Goal: Transaction & Acquisition: Purchase product/service

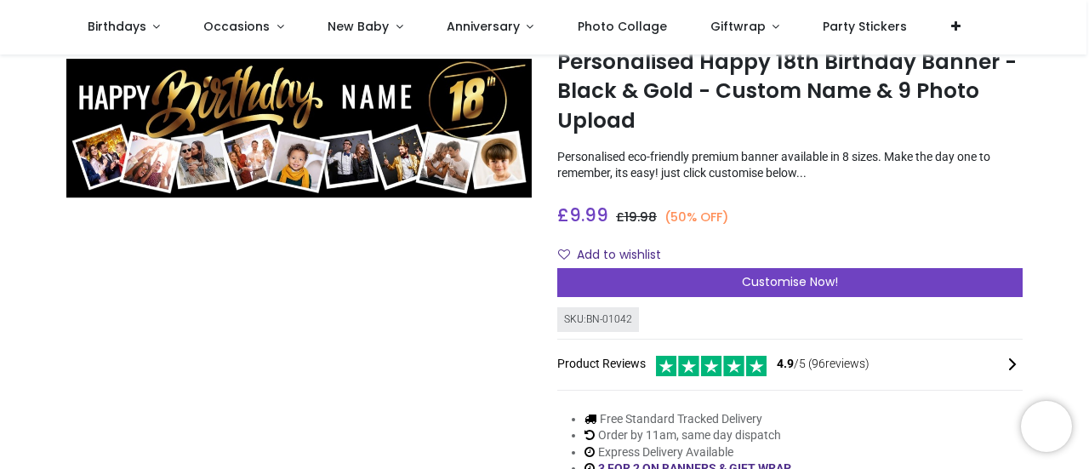
scroll to position [85, 0]
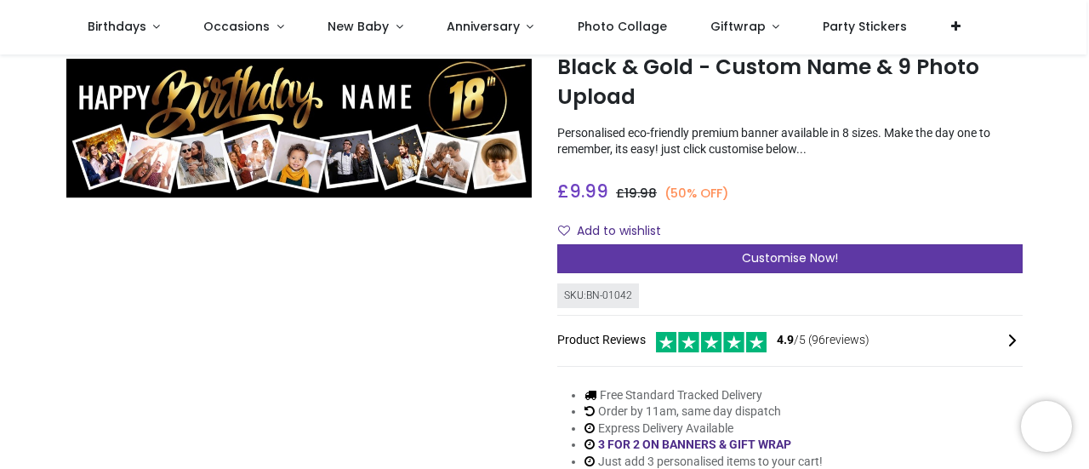
click at [776, 263] on span "Customise Now!" at bounding box center [790, 257] width 96 height 17
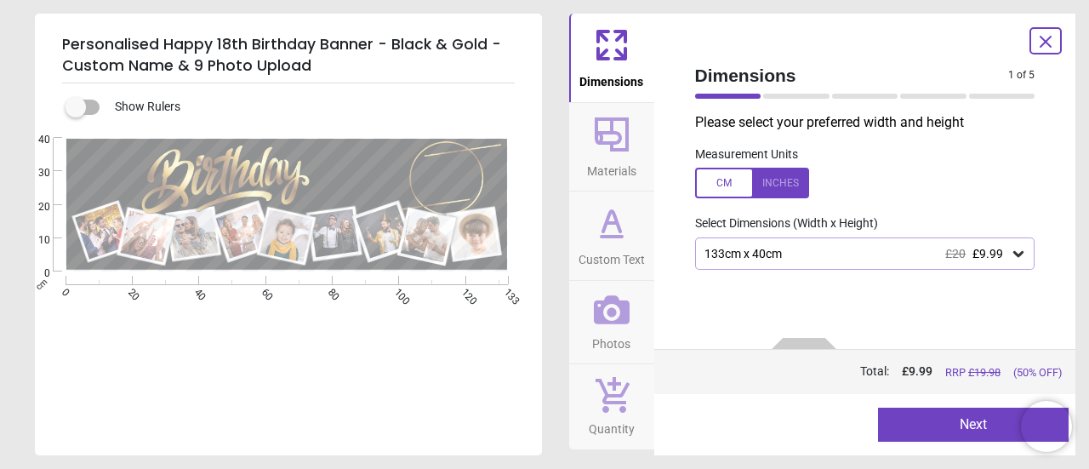
click at [617, 311] on icon at bounding box center [612, 310] width 36 height 36
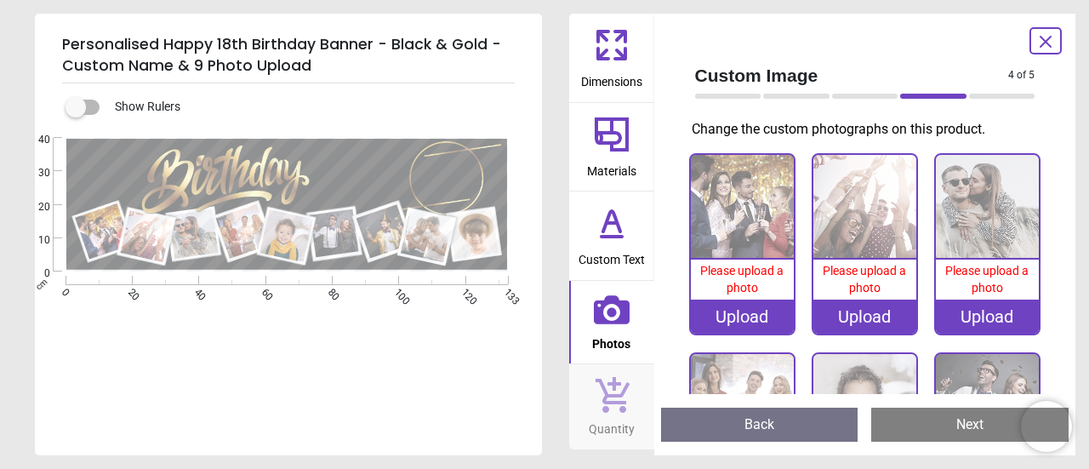
click at [734, 315] on div "Upload" at bounding box center [742, 317] width 103 height 34
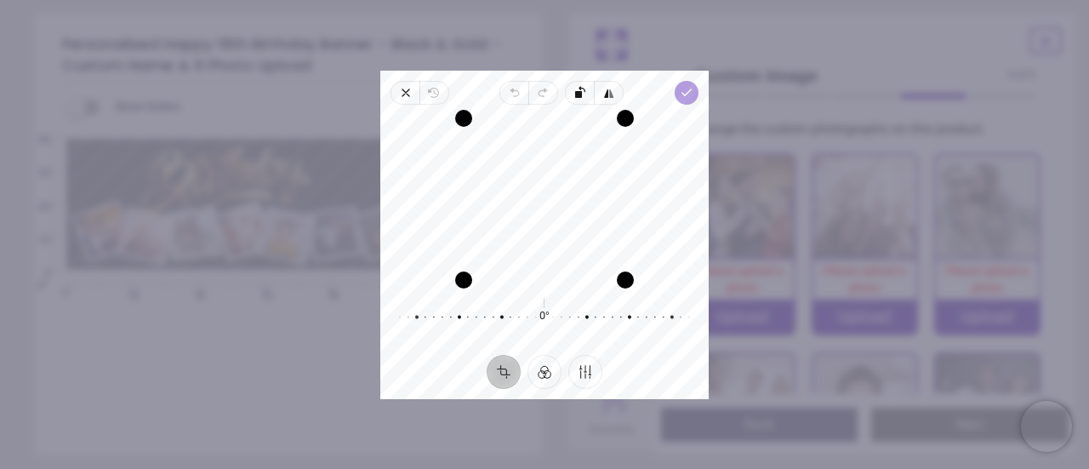
click at [691, 92] on icon "button" at bounding box center [687, 93] width 14 height 14
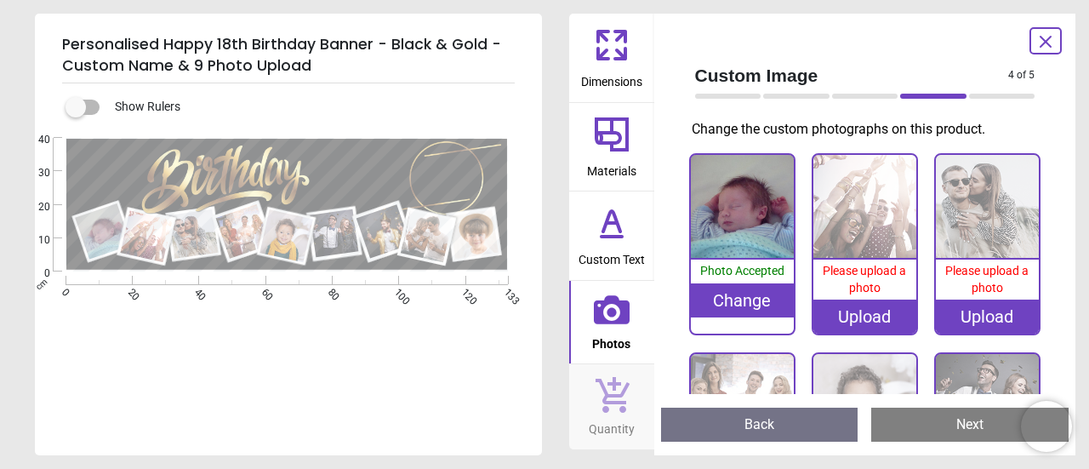
click at [859, 281] on span "Please upload a photo" at bounding box center [864, 279] width 83 height 31
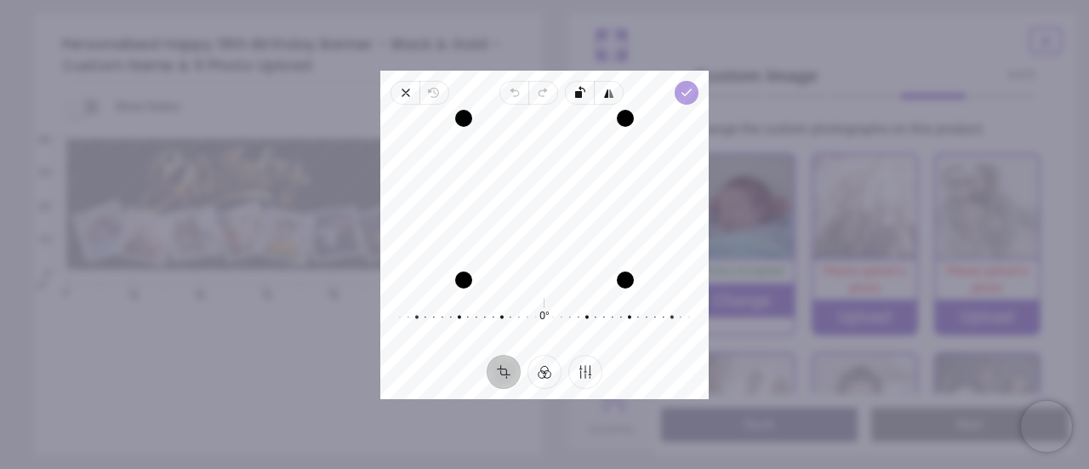
click at [689, 93] on icon "button" at bounding box center [687, 93] width 14 height 14
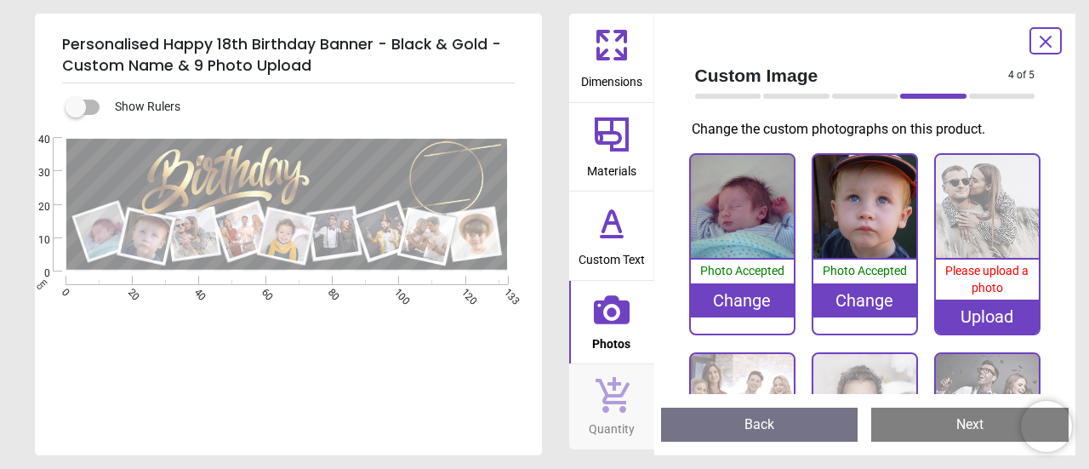
click at [974, 306] on div "Upload" at bounding box center [987, 317] width 103 height 34
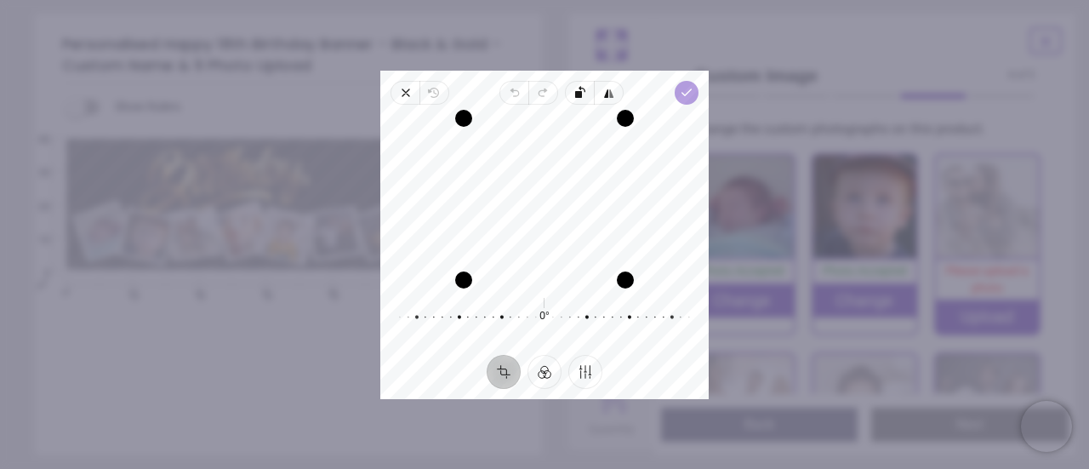
click at [683, 93] on polyline "button" at bounding box center [686, 92] width 9 height 6
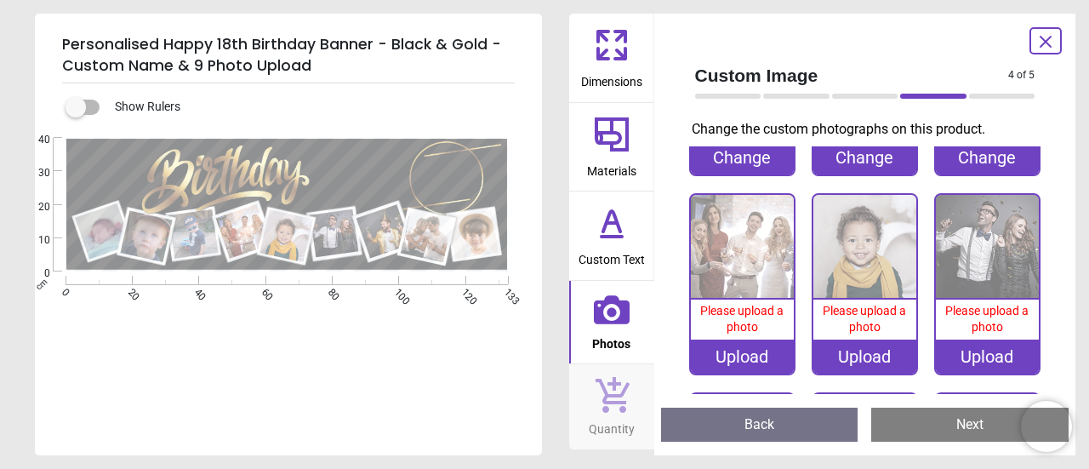
scroll to position [170, 0]
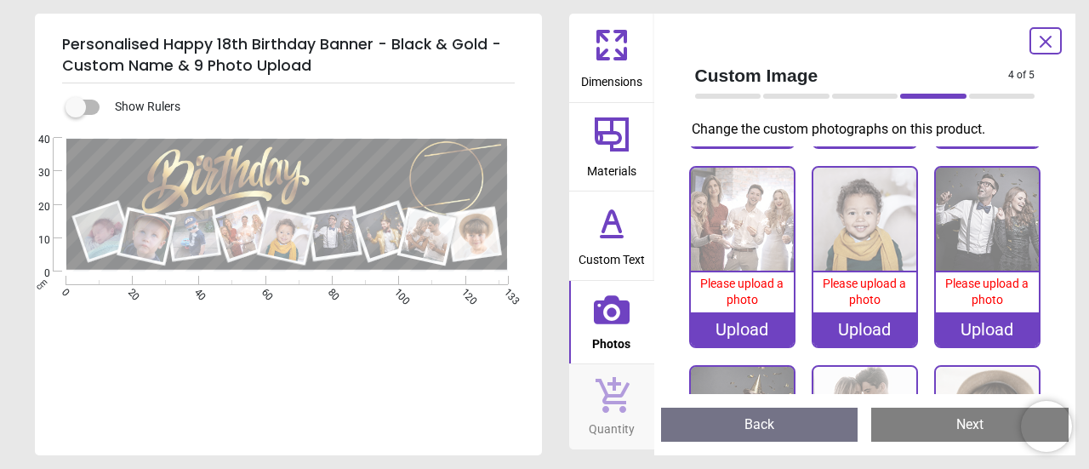
click at [734, 320] on div "Upload" at bounding box center [742, 329] width 103 height 34
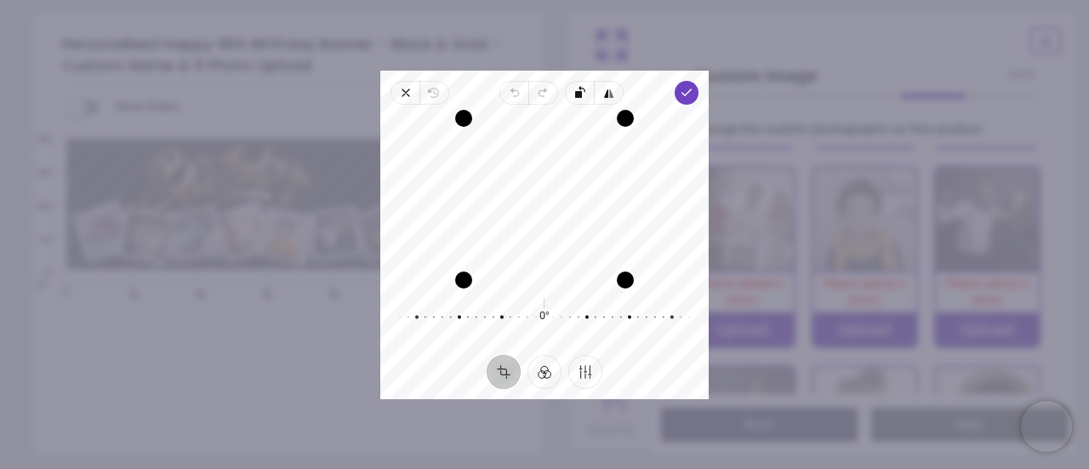
drag, startPoint x: 552, startPoint y: 202, endPoint x: 551, endPoint y: 241, distance: 39.2
click at [551, 241] on div "Recenter" at bounding box center [544, 199] width 301 height 162
click at [693, 94] on icon "button" at bounding box center [687, 93] width 14 height 14
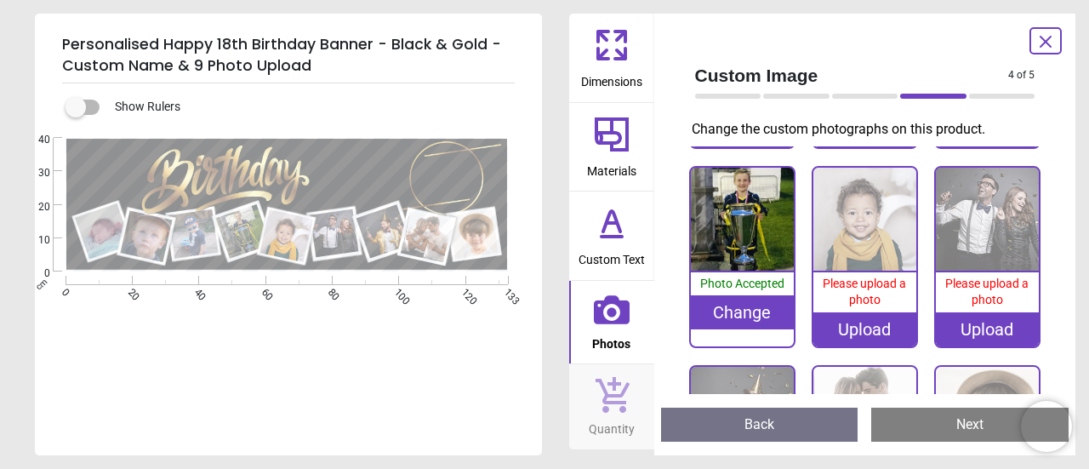
click at [856, 321] on div "Upload" at bounding box center [865, 329] width 103 height 34
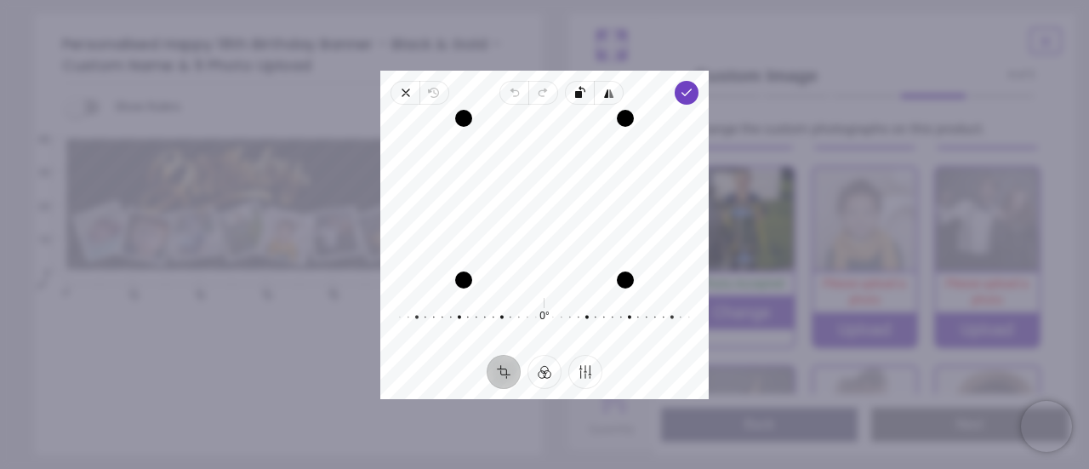
drag, startPoint x: 563, startPoint y: 226, endPoint x: 540, endPoint y: 231, distance: 24.6
click at [540, 231] on div "Recenter" at bounding box center [544, 199] width 301 height 162
drag, startPoint x: 544, startPoint y: 210, endPoint x: 543, endPoint y: 220, distance: 10.2
click at [543, 220] on div "Recenter" at bounding box center [544, 199] width 301 height 162
click at [551, 314] on div at bounding box center [528, 317] width 301 height 48
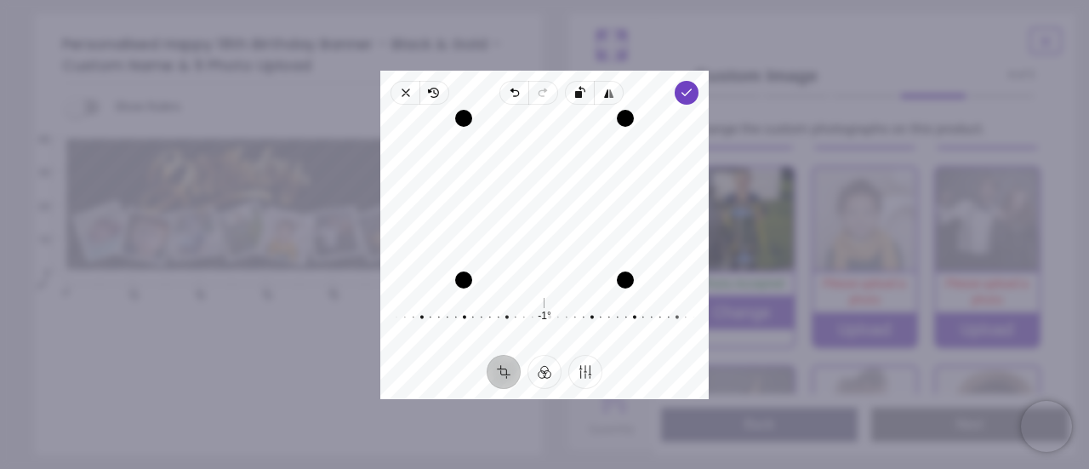
drag, startPoint x: 550, startPoint y: 222, endPoint x: 545, endPoint y: 243, distance: 21.1
click at [545, 243] on div "Recenter" at bounding box center [544, 199] width 301 height 162
drag, startPoint x: 562, startPoint y: 218, endPoint x: 563, endPoint y: 248, distance: 30.7
click at [563, 248] on div "Recenter" at bounding box center [544, 199] width 301 height 162
click at [540, 317] on div at bounding box center [524, 317] width 301 height 48
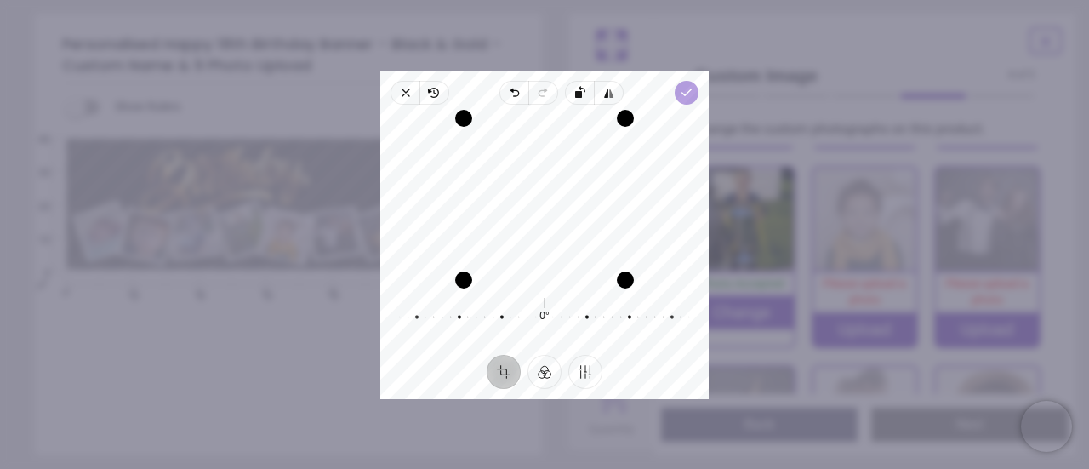
click at [690, 96] on icon "button" at bounding box center [687, 93] width 14 height 14
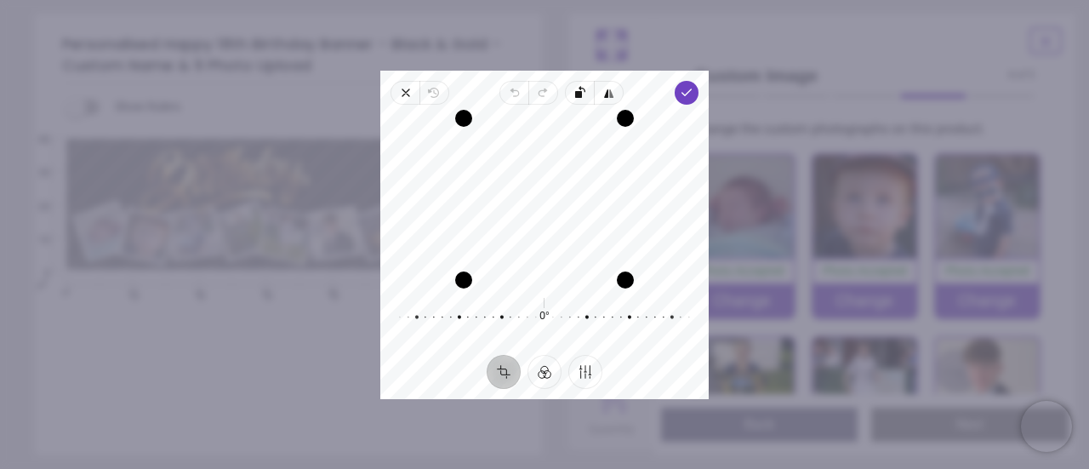
scroll to position [316, 0]
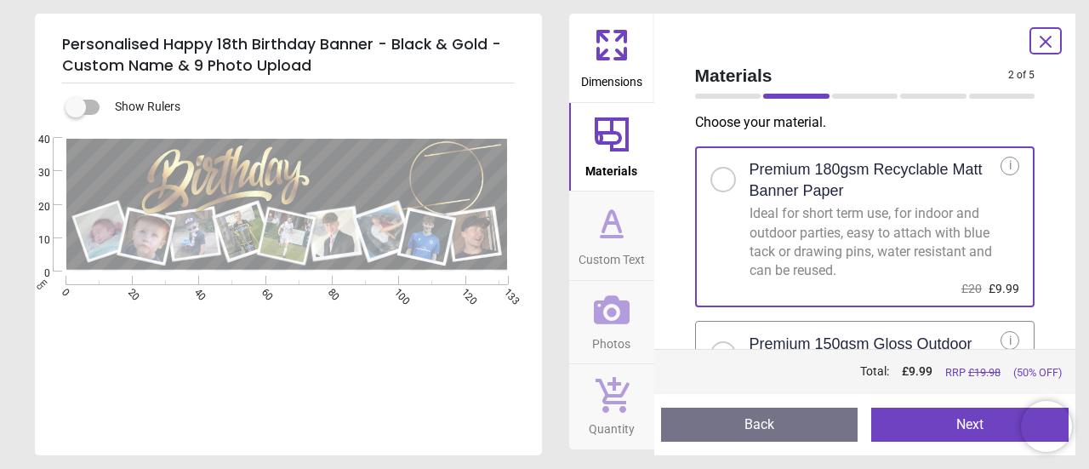
scroll to position [46, 0]
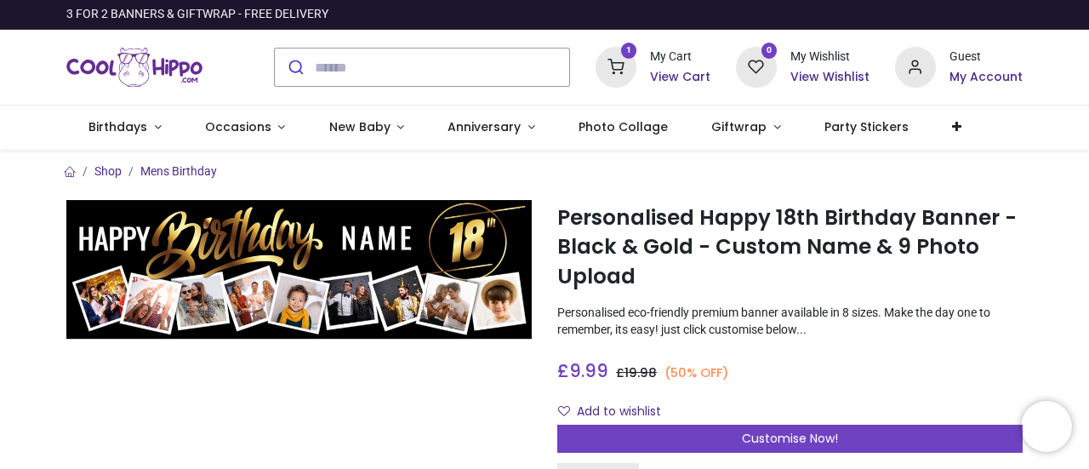
click at [668, 73] on h6 "View Cart" at bounding box center [680, 77] width 60 height 17
click at [666, 142] on div at bounding box center [544, 234] width 1089 height 469
click at [687, 77] on h6 "View Cart" at bounding box center [680, 77] width 60 height 17
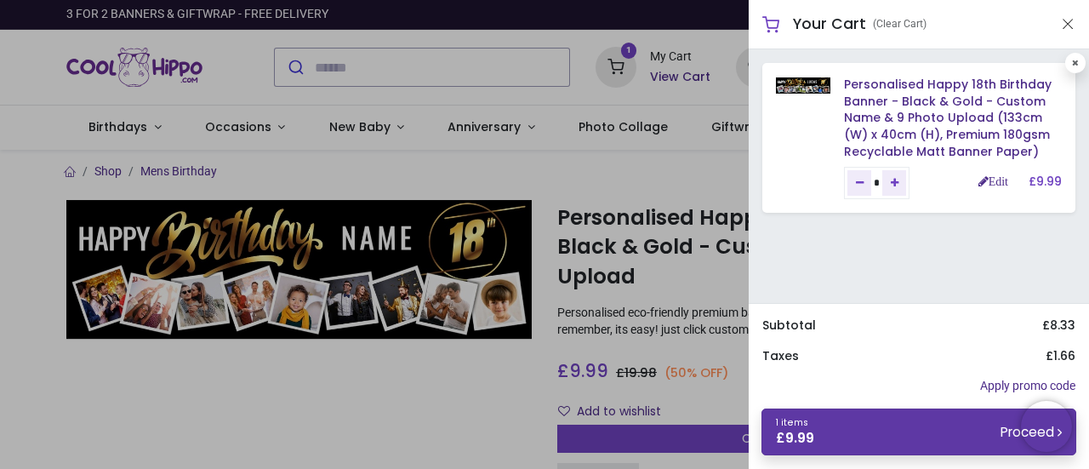
click at [938, 428] on link "1 items £ 9.99 Proceed" at bounding box center [919, 431] width 315 height 47
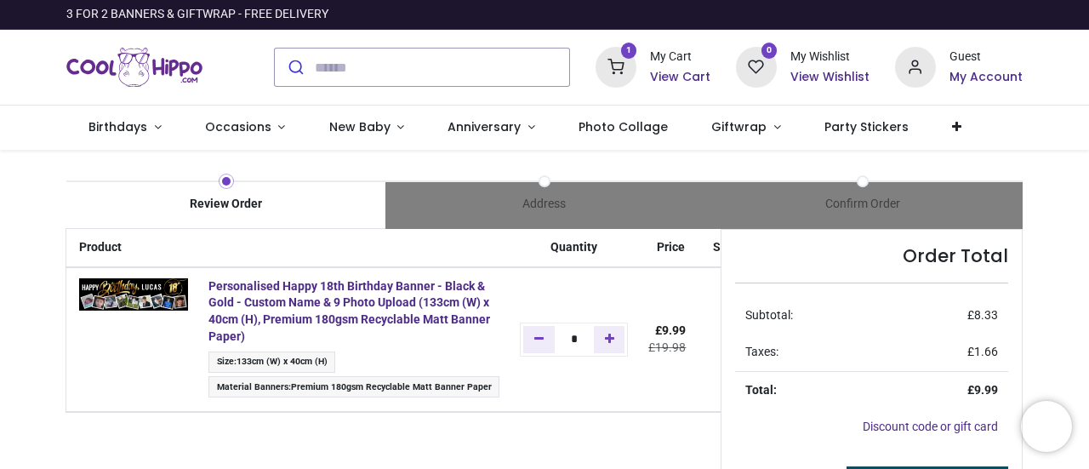
click at [924, 468] on div at bounding box center [544, 469] width 1089 height 0
click at [859, 468] on div at bounding box center [544, 469] width 1089 height 0
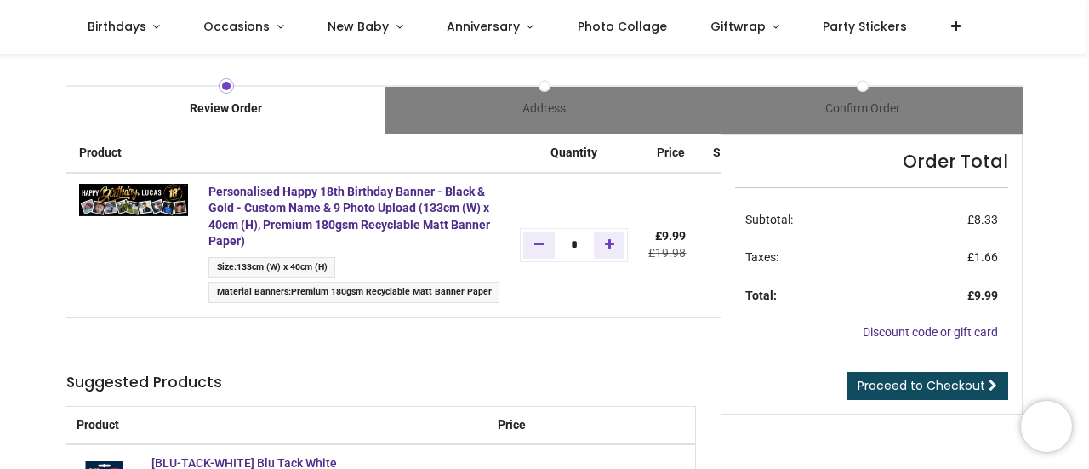
scroll to position [85, 0]
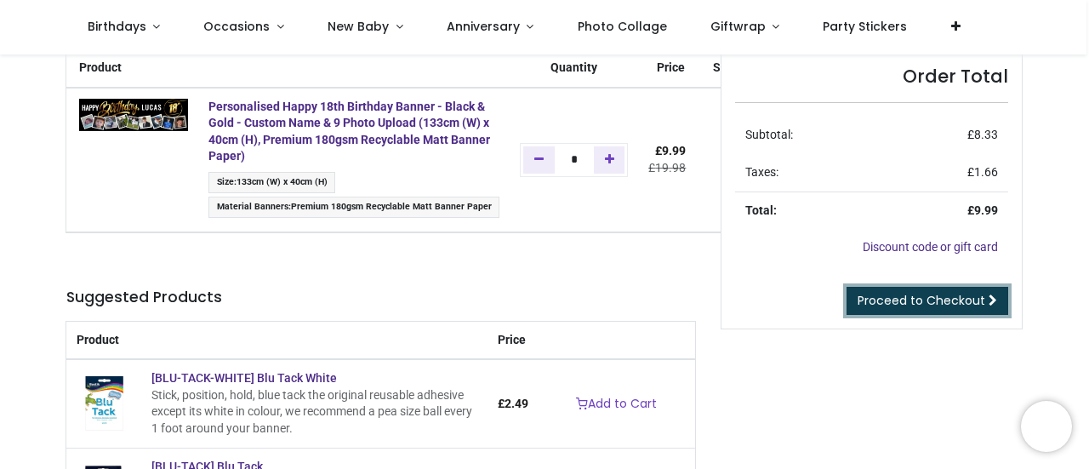
click at [923, 305] on span "Proceed to Checkout" at bounding box center [922, 300] width 128 height 17
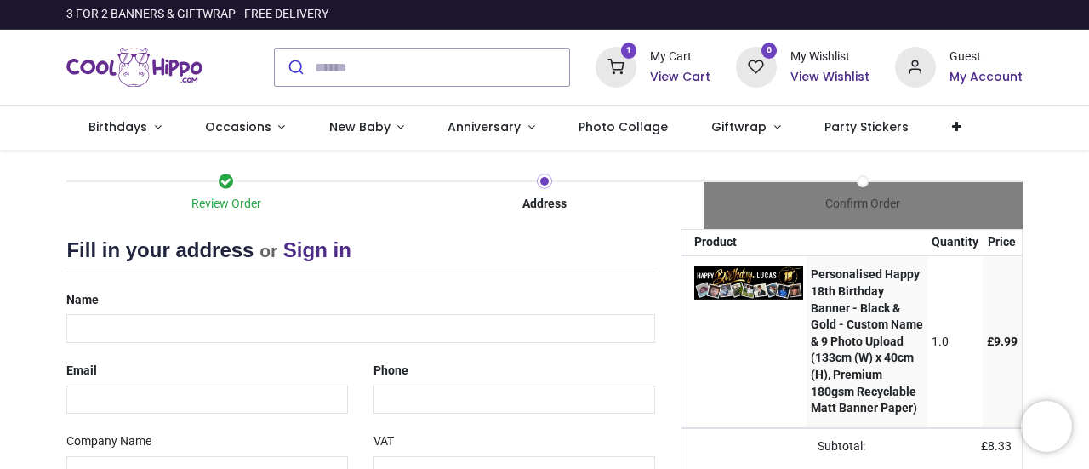
select select "***"
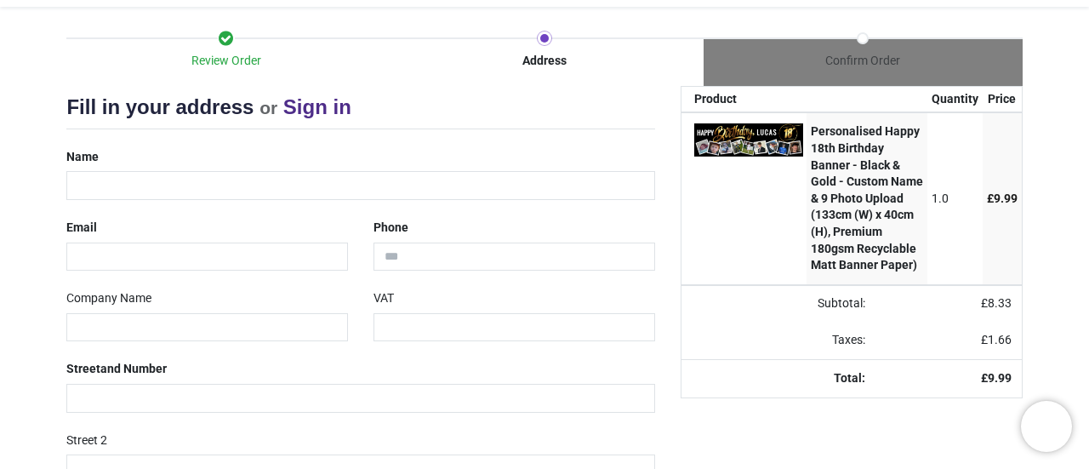
scroll to position [170, 0]
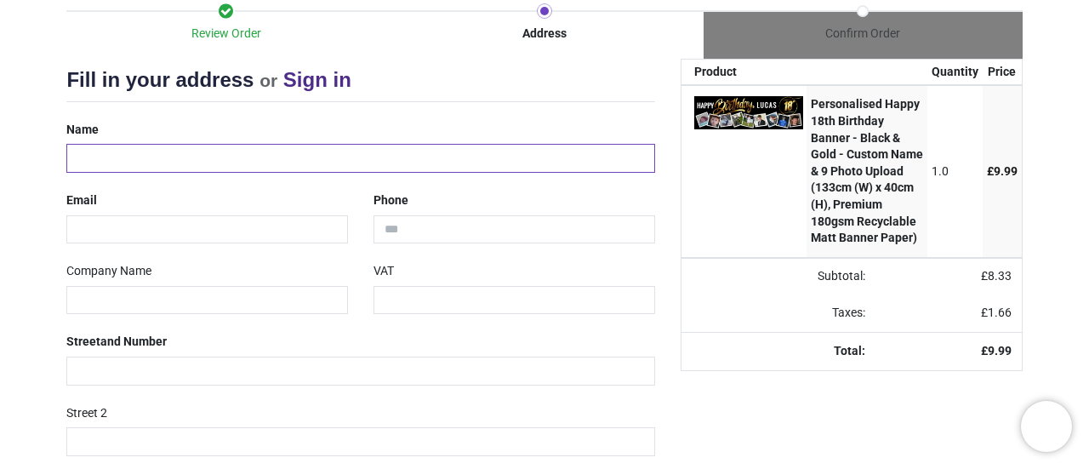
click at [164, 160] on input "text" at bounding box center [360, 158] width 588 height 29
type input "**********"
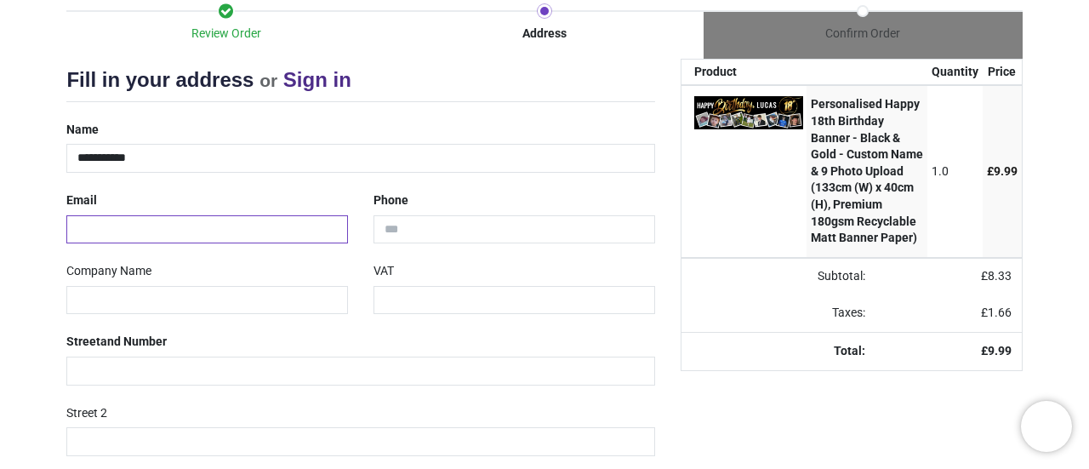
type input "**********"
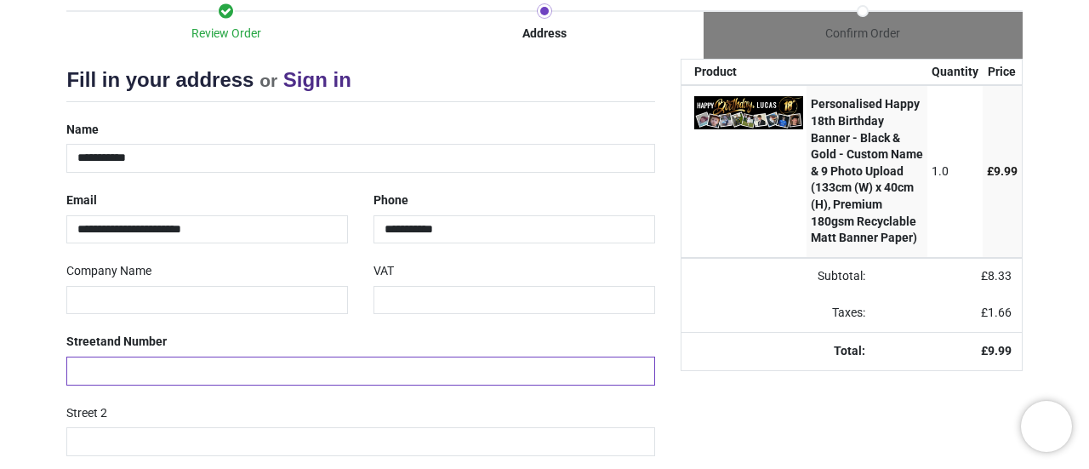
type input "**********"
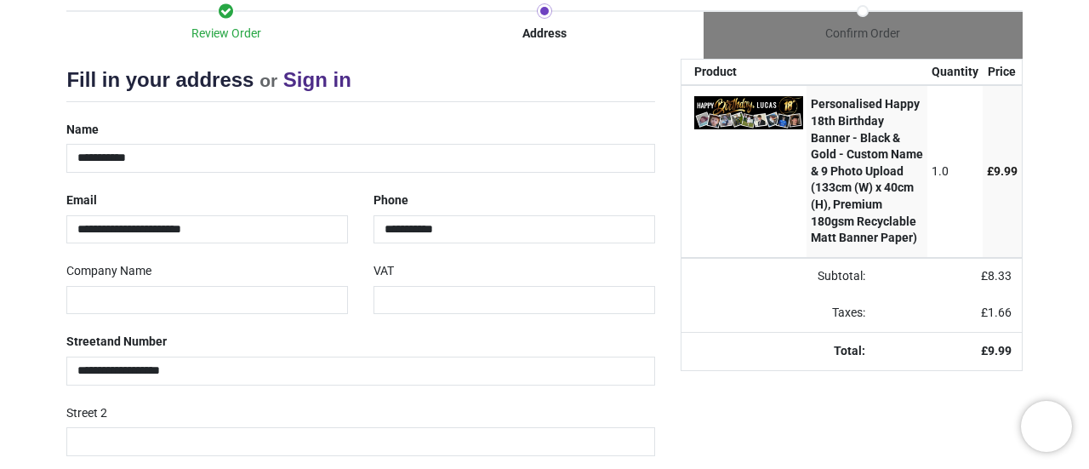
type input "*******"
type input "********"
select select "***"
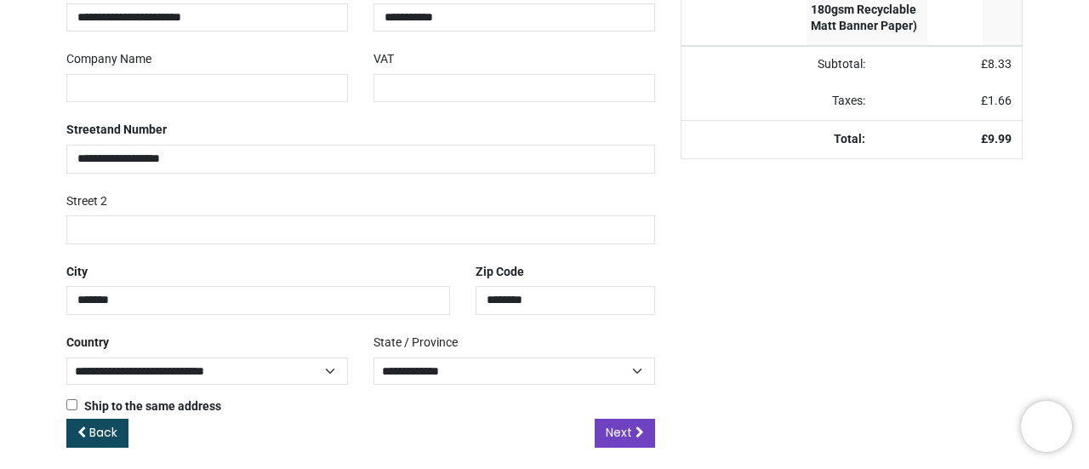
scroll to position [390, 0]
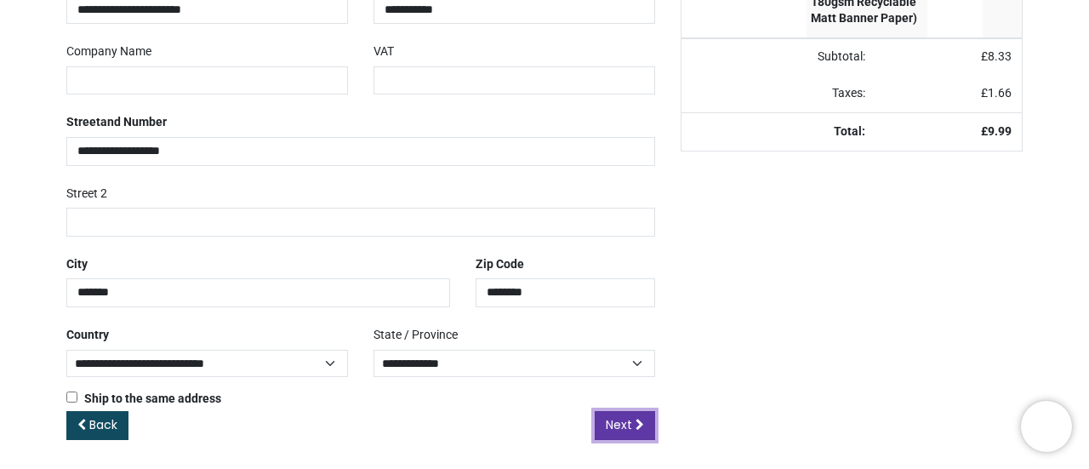
click at [618, 416] on span "Next" at bounding box center [619, 424] width 26 height 17
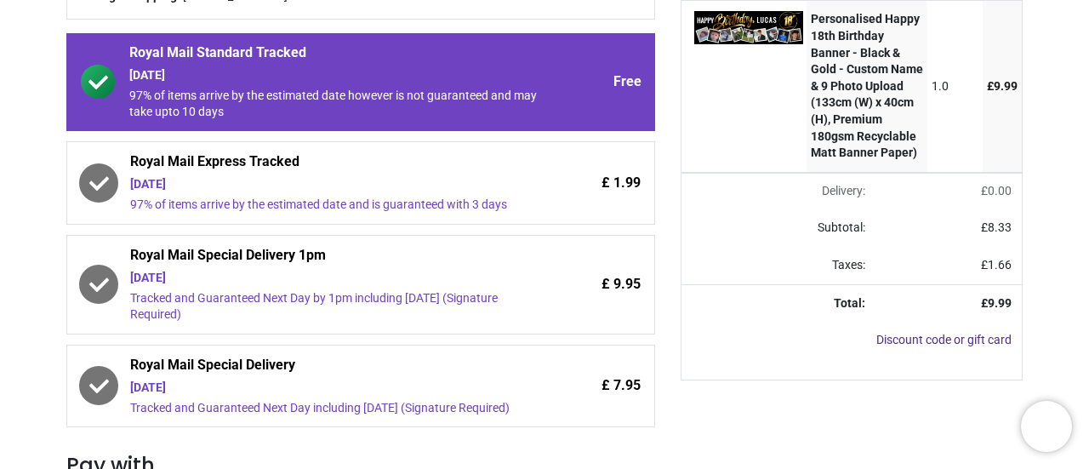
scroll to position [340, 0]
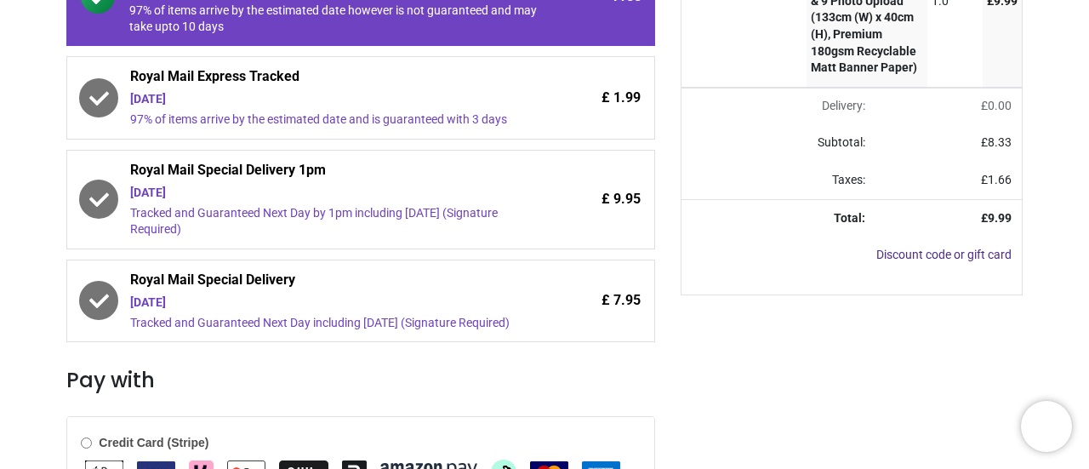
click at [364, 310] on span "[DATE] Tracked and Guaranteed Next Day including [DATE] (Signature Required)" at bounding box center [334, 312] width 408 height 37
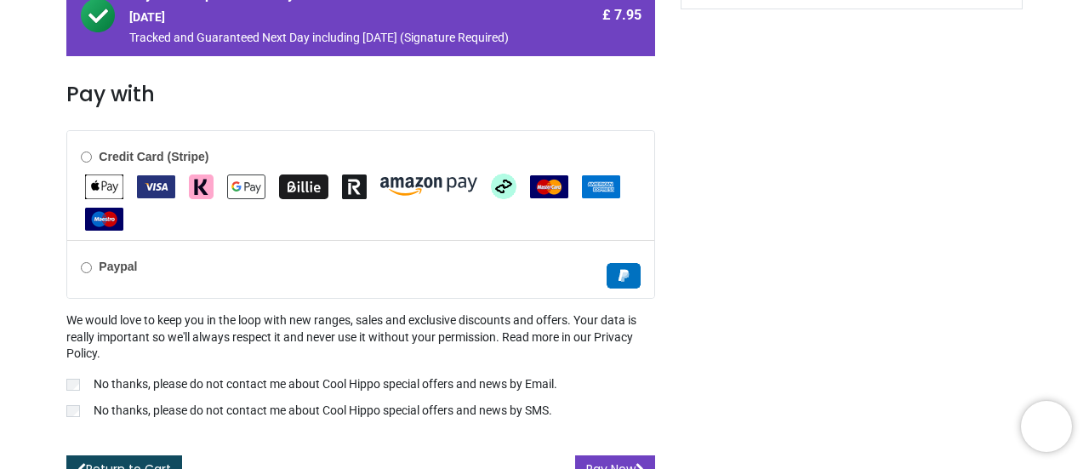
scroll to position [643, 0]
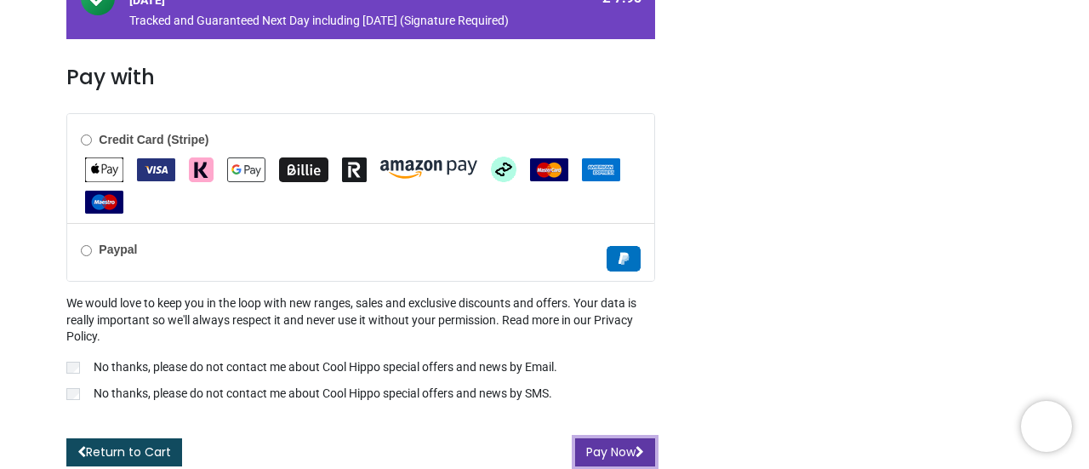
click at [602, 444] on button "Pay Now" at bounding box center [615, 452] width 80 height 29
